Goal: Task Accomplishment & Management: Use online tool/utility

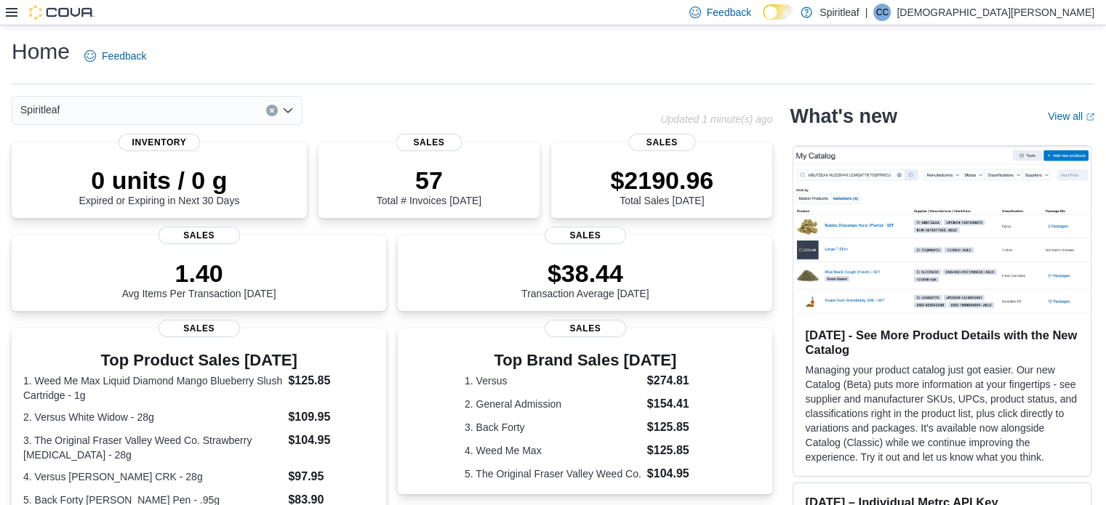
click at [8, 10] on icon at bounding box center [12, 13] width 12 height 12
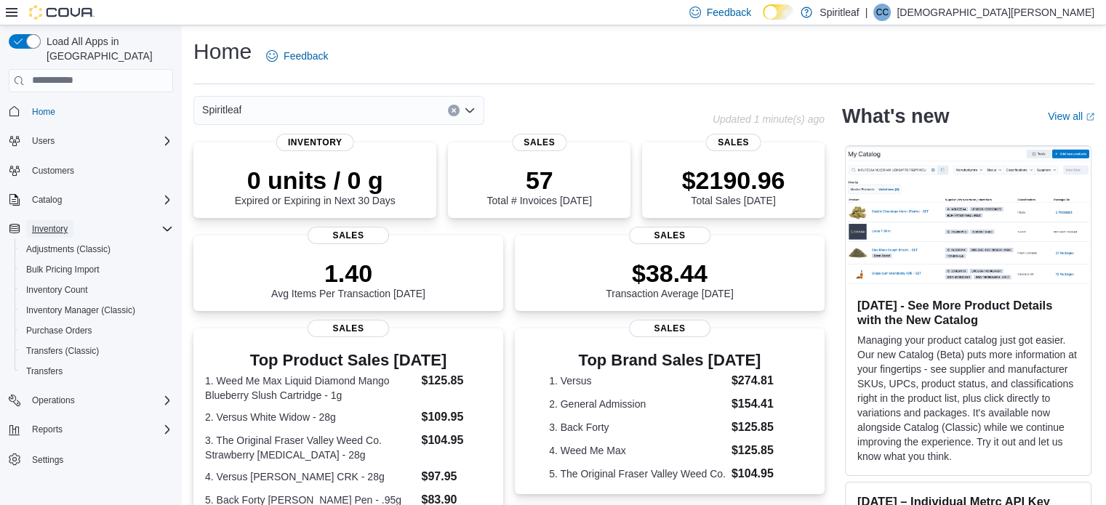
click at [66, 223] on span "Inventory" at bounding box center [50, 229] width 36 height 12
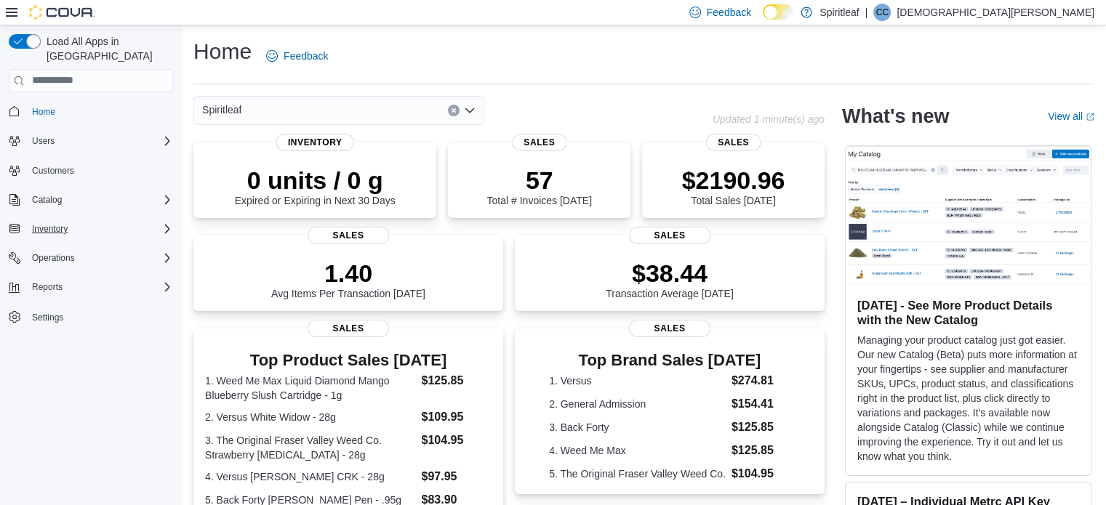
click at [168, 223] on icon "Complex example" at bounding box center [167, 229] width 12 height 12
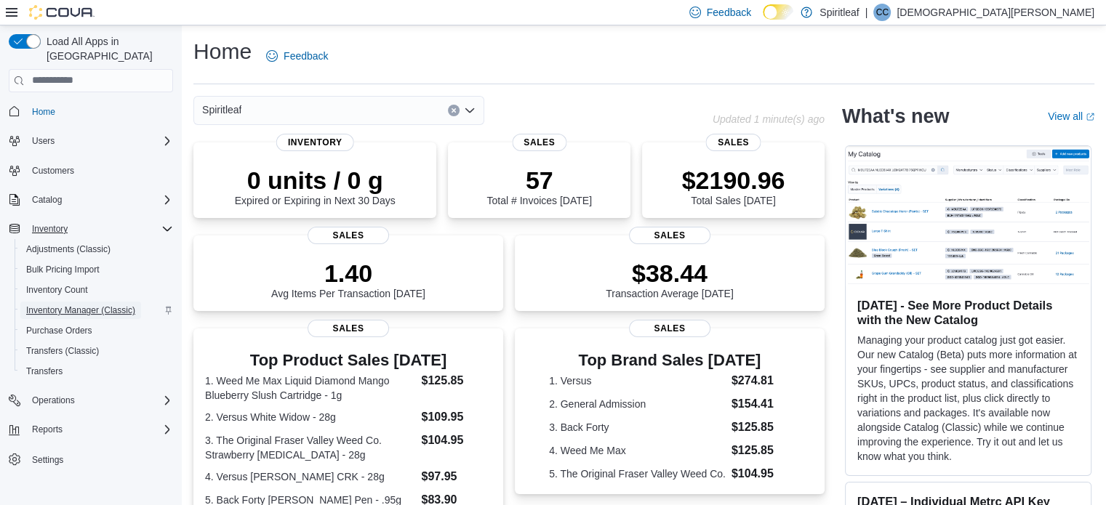
click at [98, 305] on span "Inventory Manager (Classic)" at bounding box center [80, 311] width 109 height 12
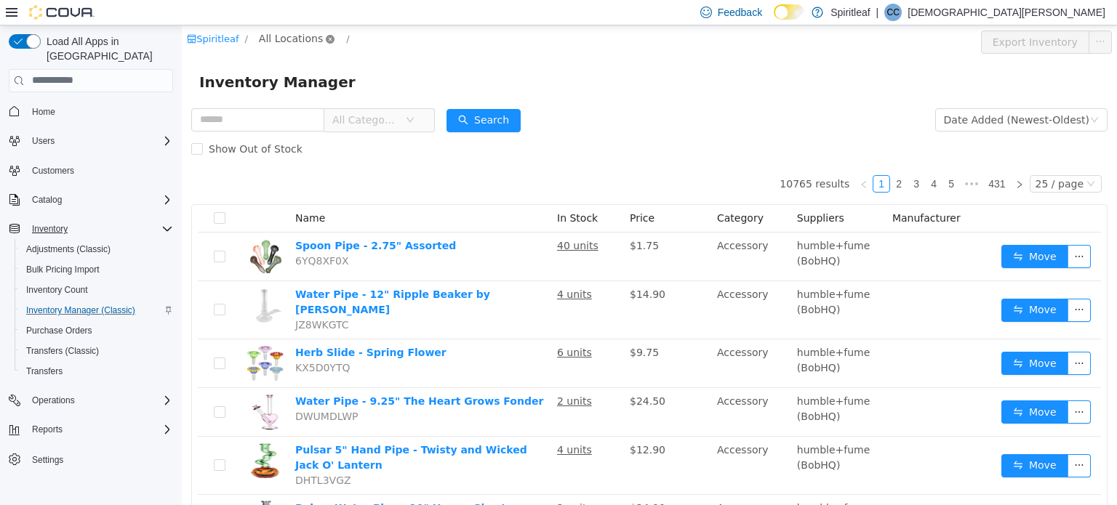
click at [326, 39] on icon "icon: close-circle" at bounding box center [330, 38] width 9 height 9
click at [326, 35] on icon "icon: close-circle" at bounding box center [330, 38] width 9 height 9
click at [286, 38] on span "All Locations" at bounding box center [291, 38] width 64 height 16
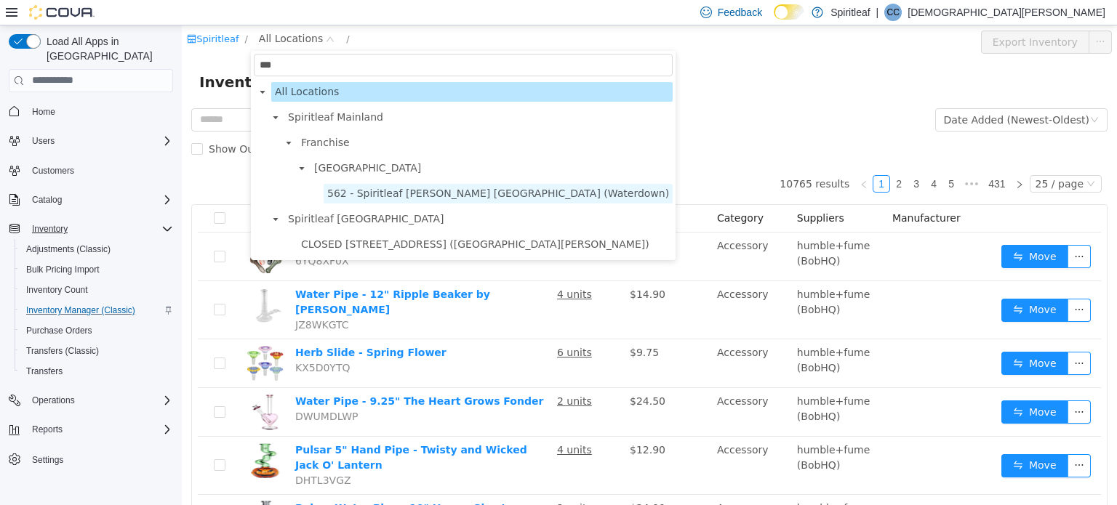
type input "***"
click at [402, 201] on span "562 - Spiritleaf [PERSON_NAME] [GEOGRAPHIC_DATA] (Waterdown)" at bounding box center [498, 193] width 349 height 20
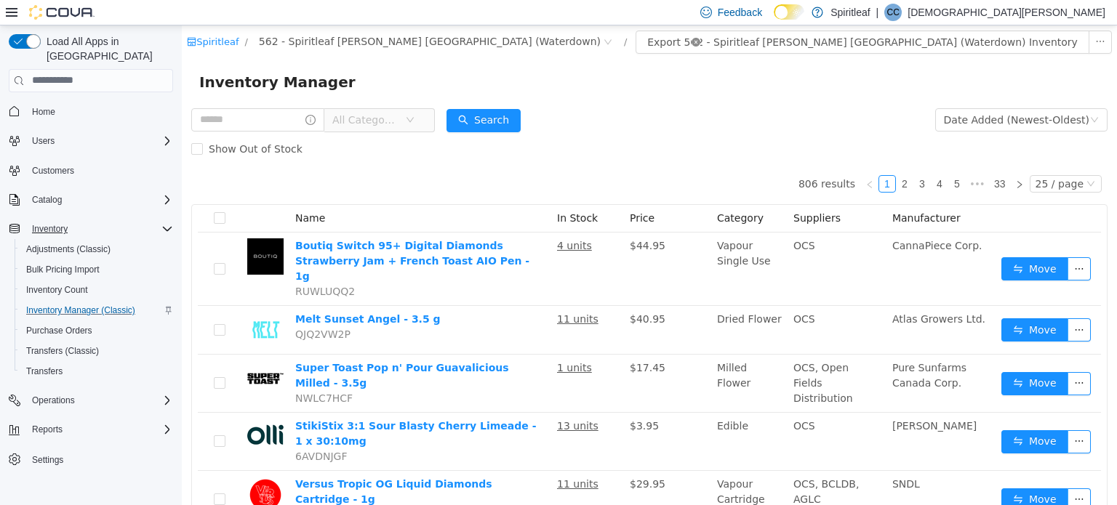
click at [691, 40] on icon "icon: close-circle" at bounding box center [695, 41] width 9 height 9
click at [641, 43] on div "All Rooms" at bounding box center [666, 41] width 50 height 22
click at [529, 147] on li "Destruction" at bounding box center [524, 140] width 87 height 23
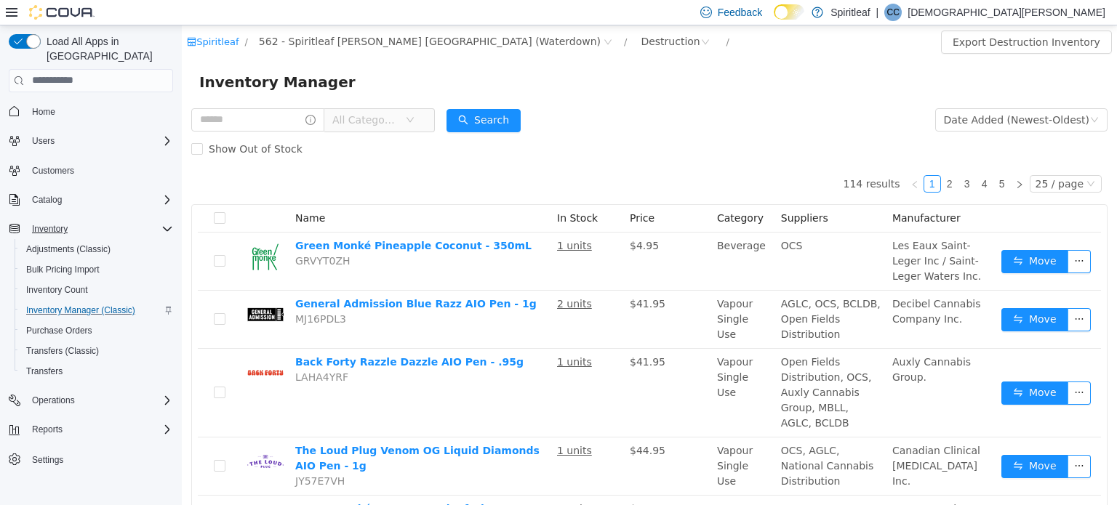
click at [414, 121] on icon "icon: down" at bounding box center [410, 119] width 9 height 9
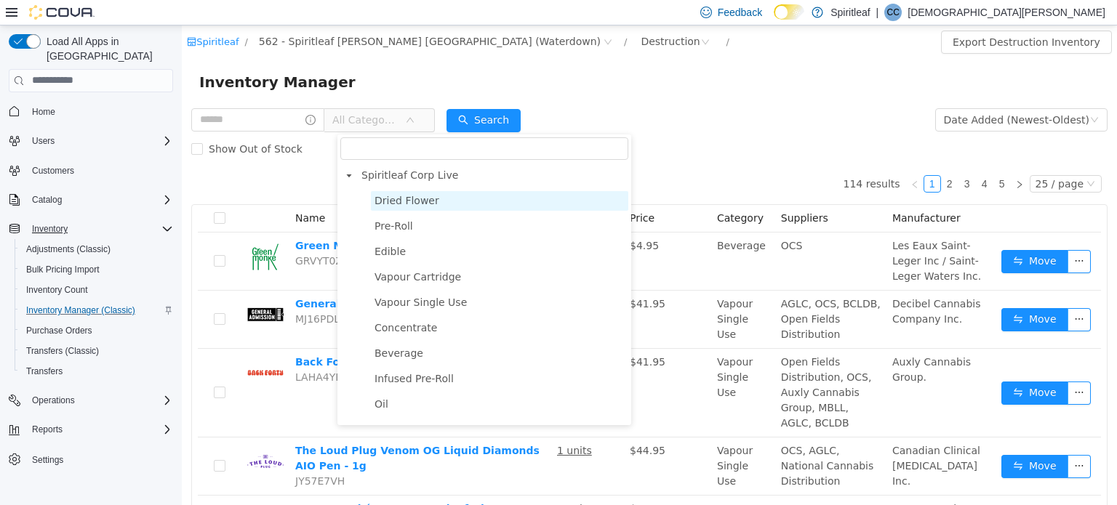
click at [414, 204] on span "Dried Flower" at bounding box center [406, 200] width 65 height 12
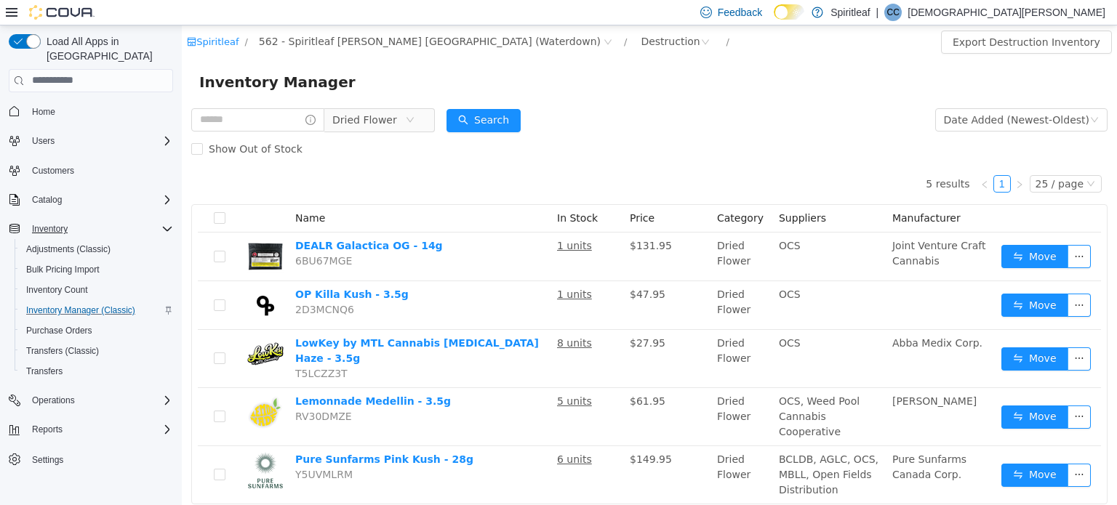
scroll to position [29, 0]
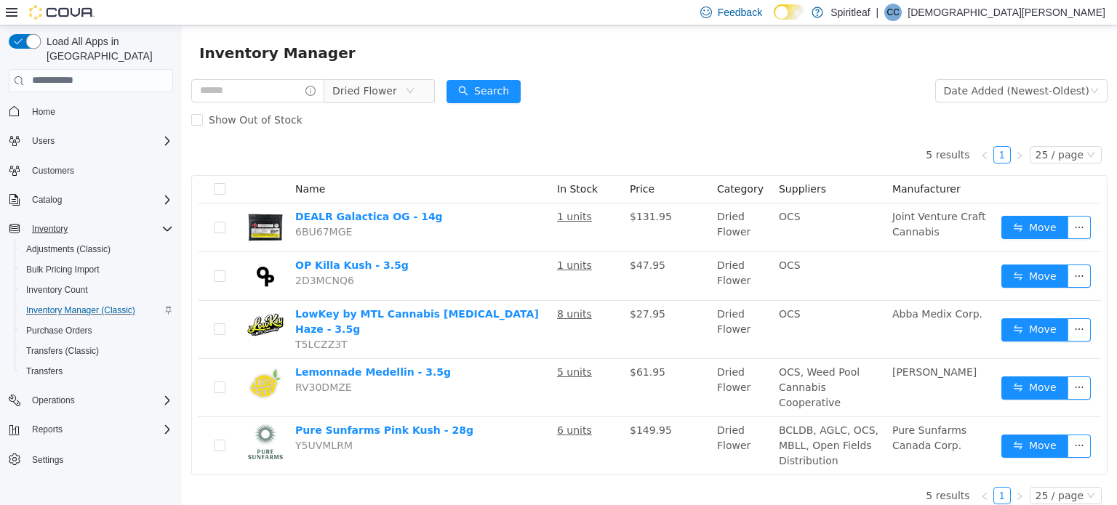
click at [25, 39] on button "button" at bounding box center [25, 41] width 32 height 15
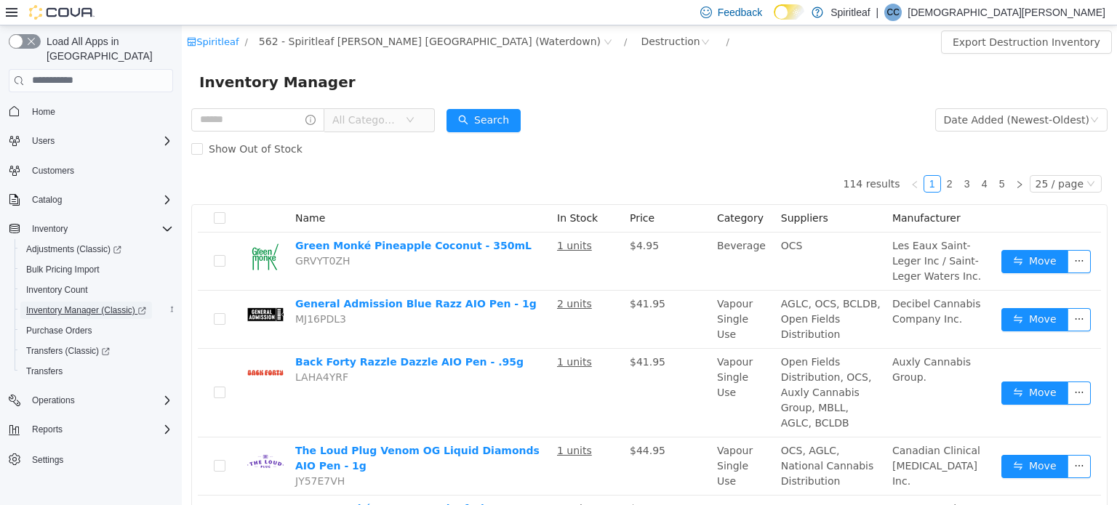
click at [84, 305] on span "Inventory Manager (Classic)" at bounding box center [86, 311] width 120 height 12
